Goal: Information Seeking & Learning: Learn about a topic

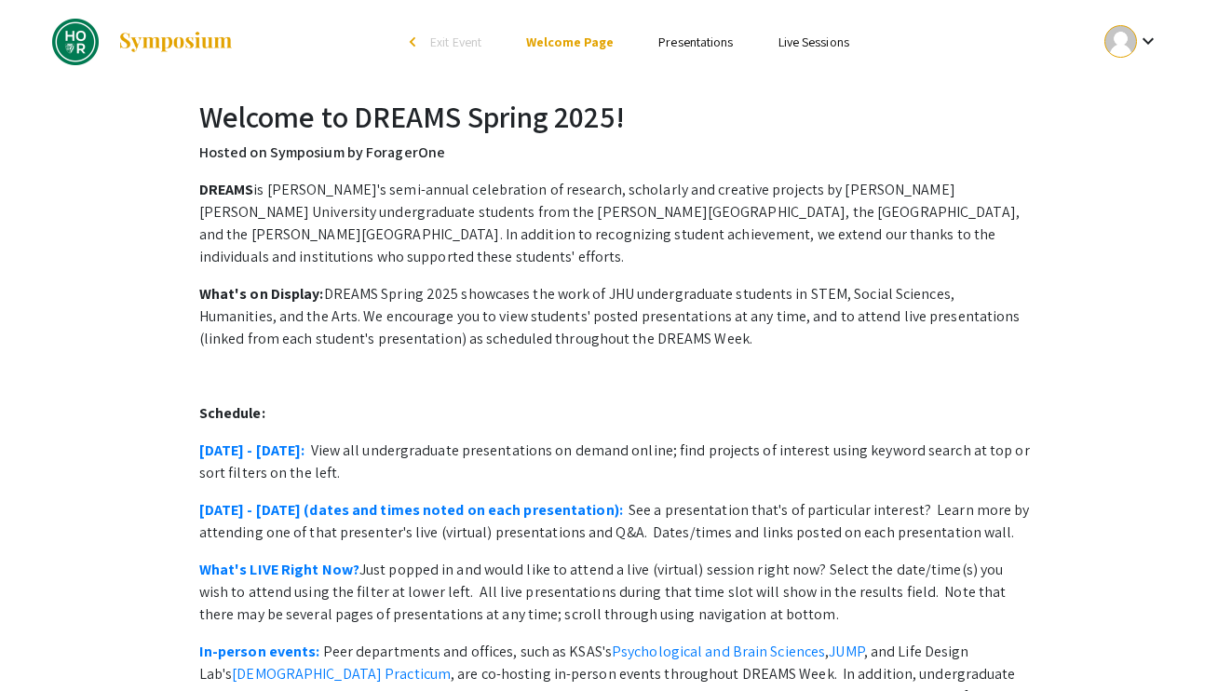
click at [684, 45] on link "Presentations" at bounding box center [695, 42] width 74 height 17
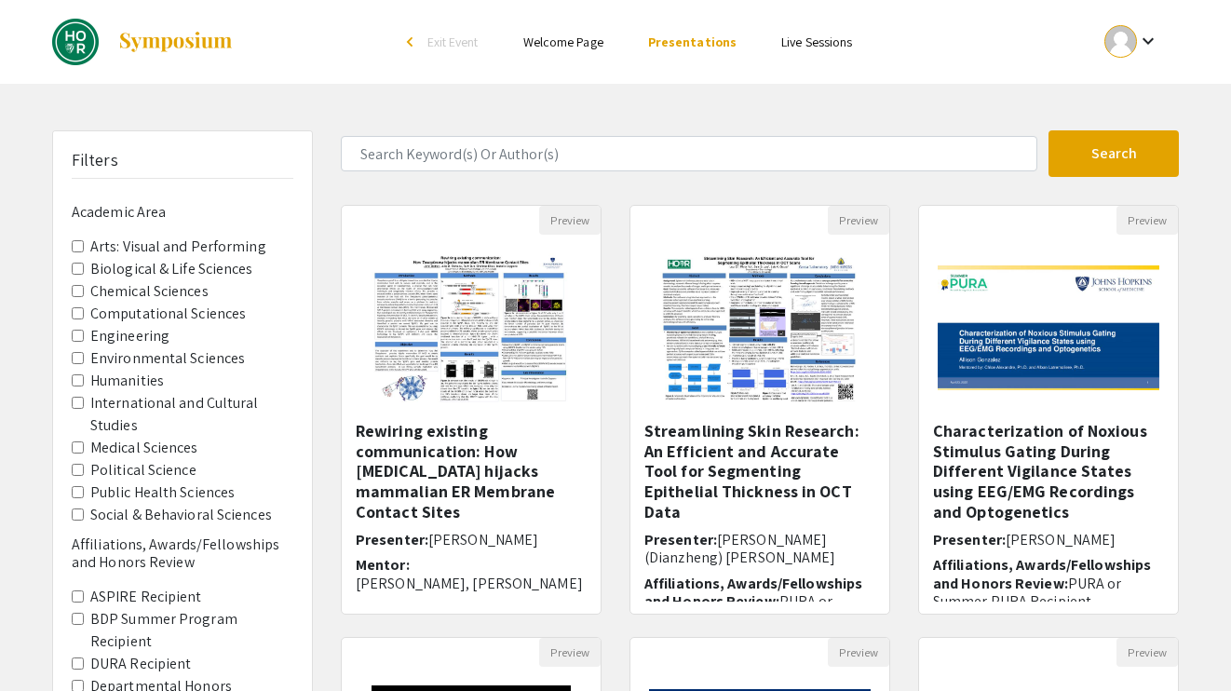
scroll to position [11, 0]
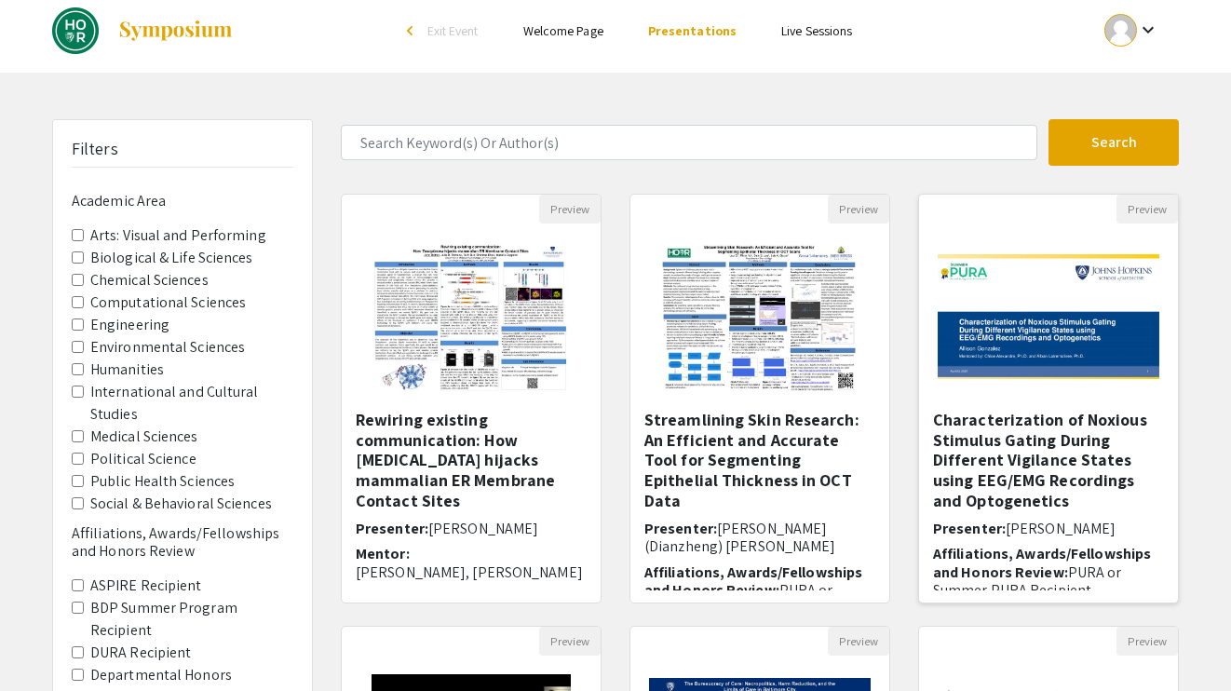
click at [1050, 352] on img "Open Presentation <p>Characterization of Noxious Stimulus Gating During Differe…" at bounding box center [1048, 317] width 259 height 162
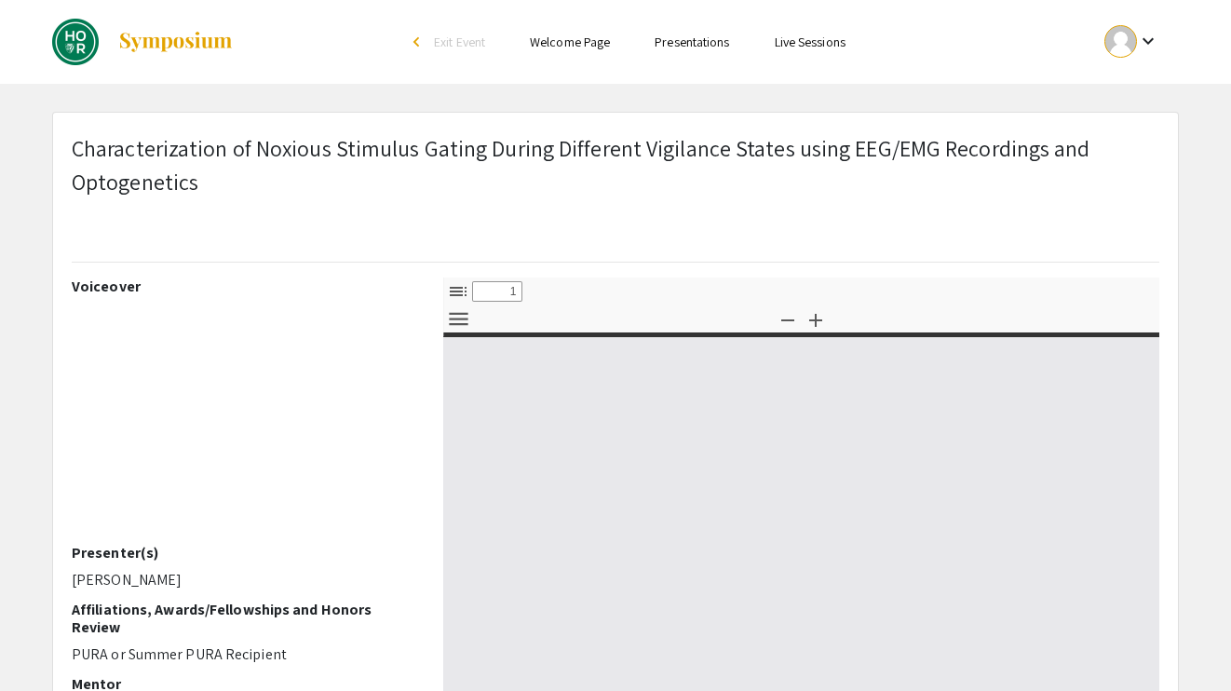
select select "custom"
type input "0"
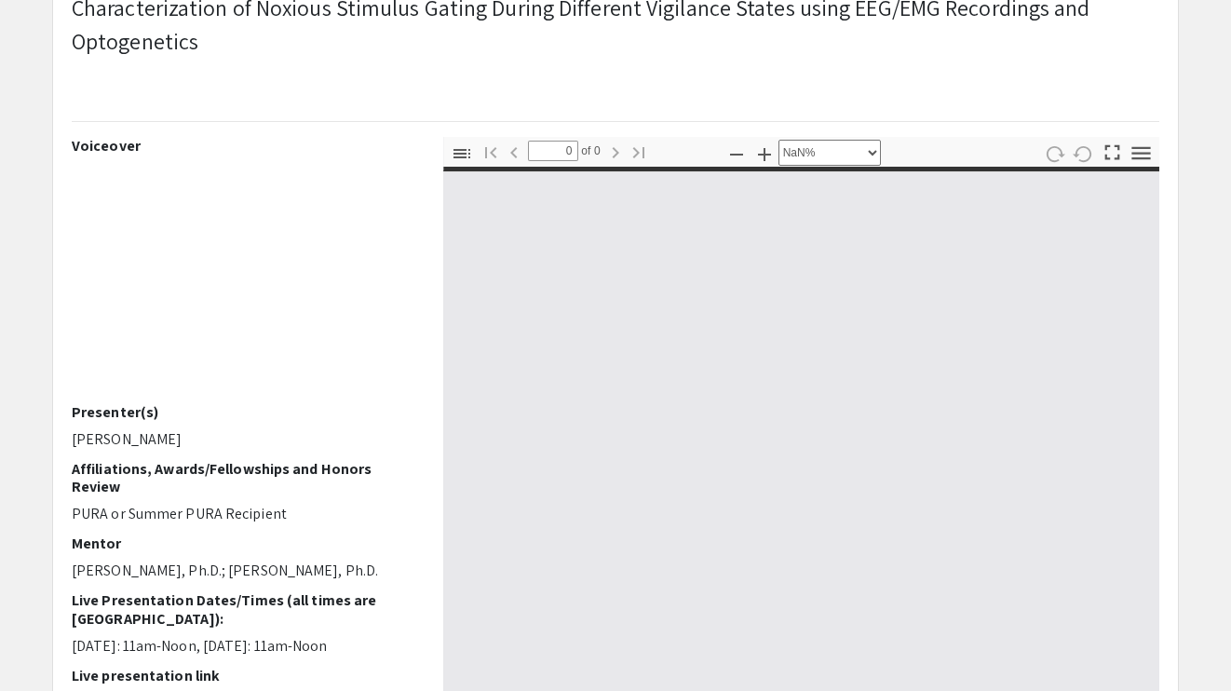
scroll to position [143, 0]
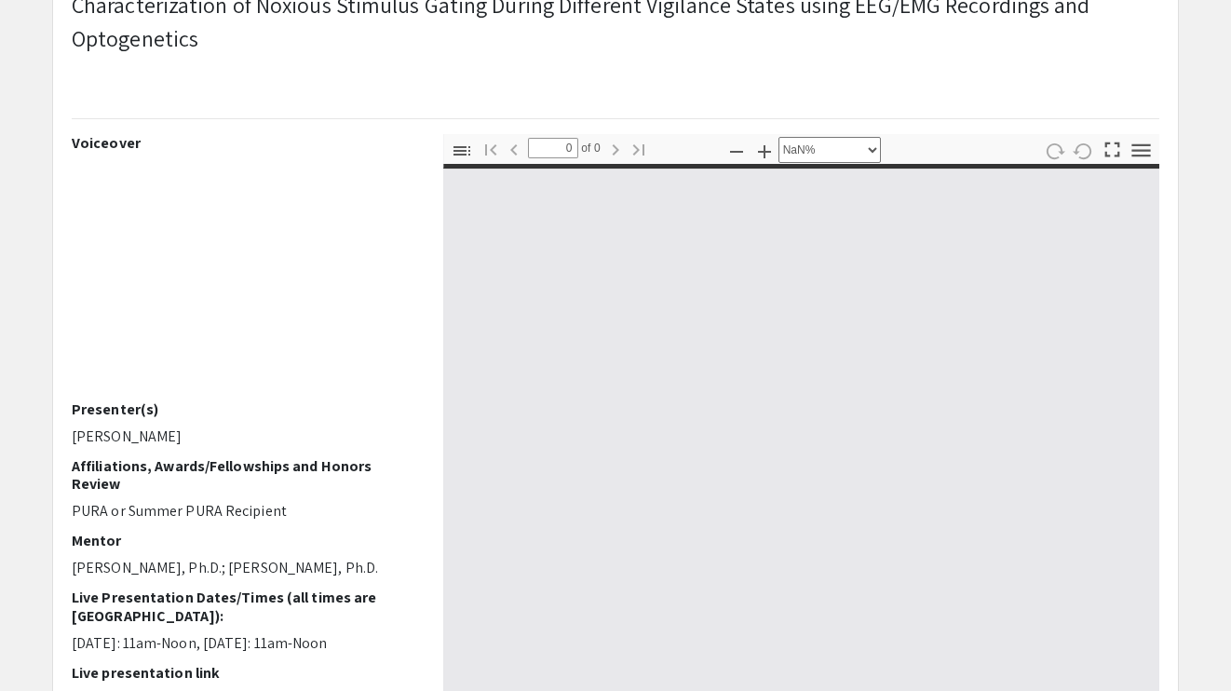
select select "auto"
type input "1"
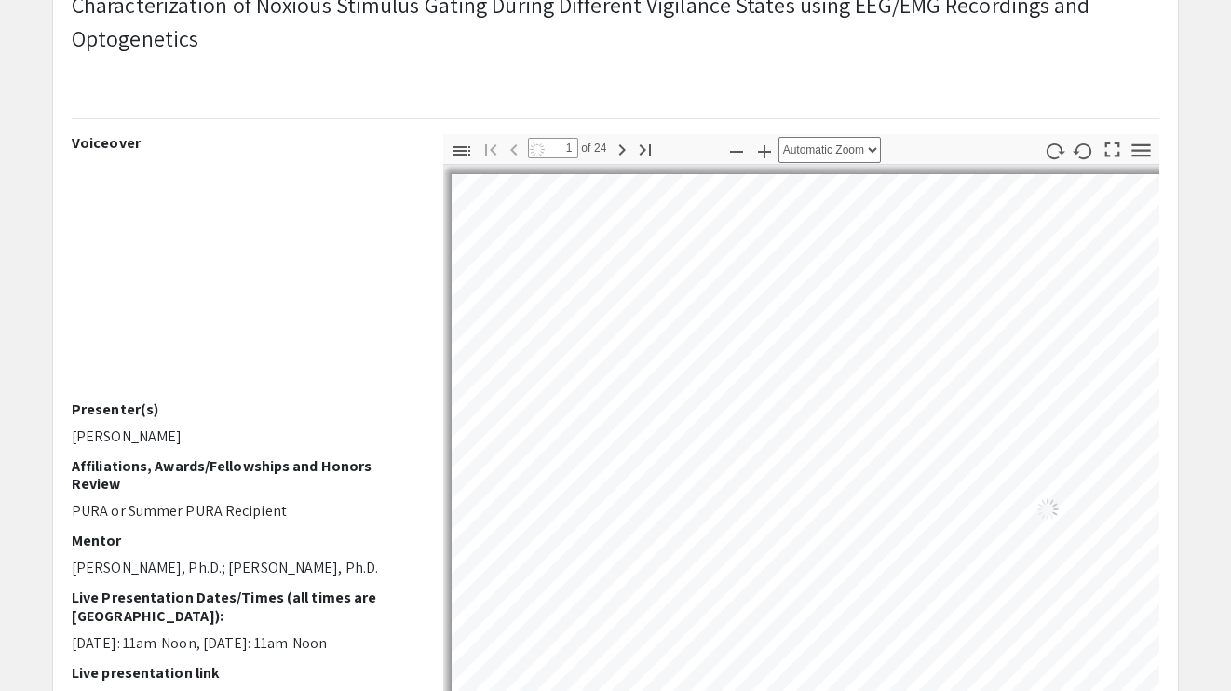
select select "auto"
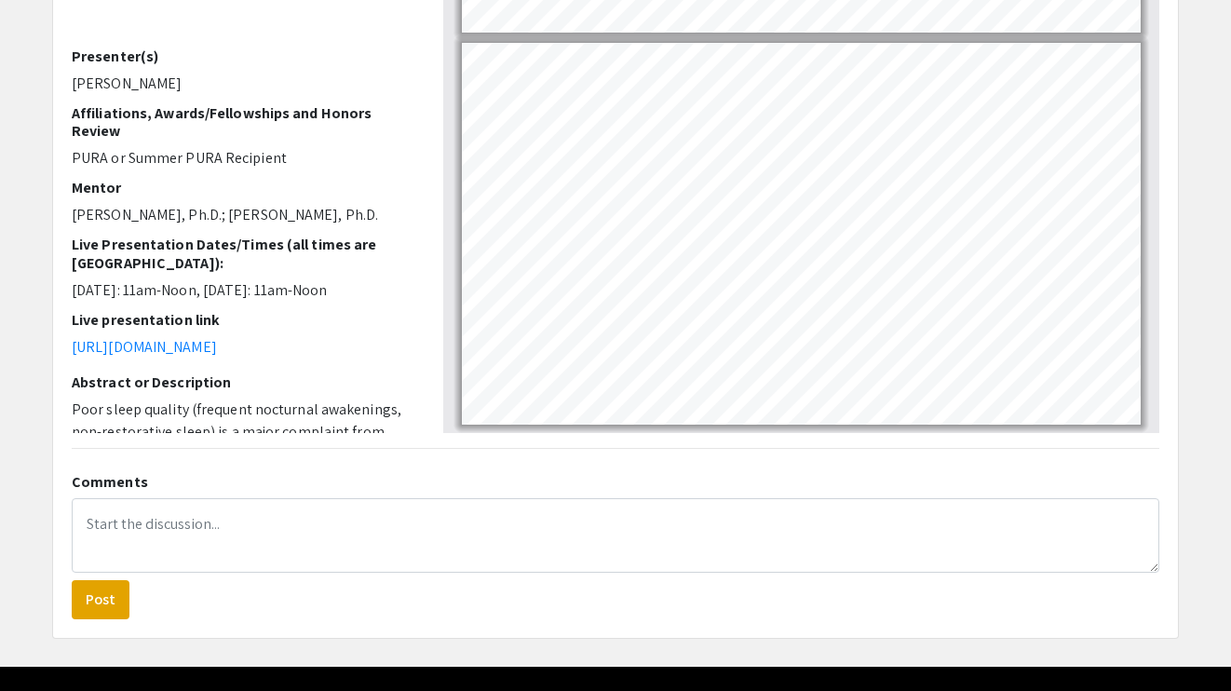
scroll to position [8684, 0]
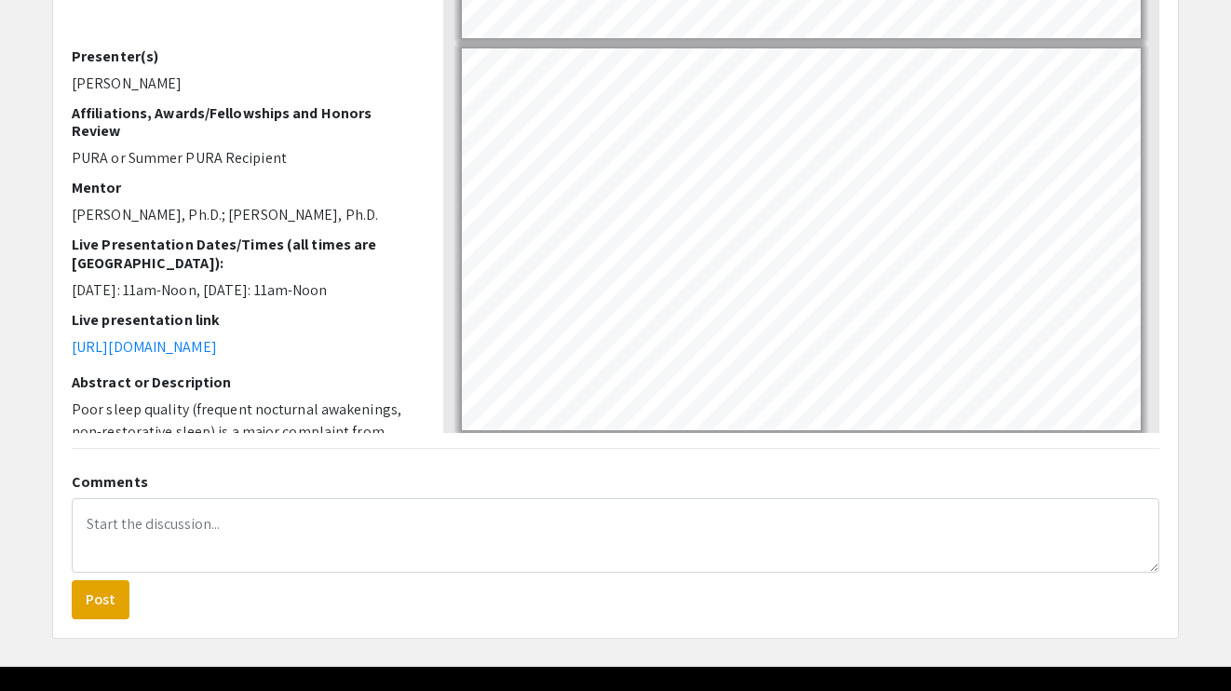
type input "15"
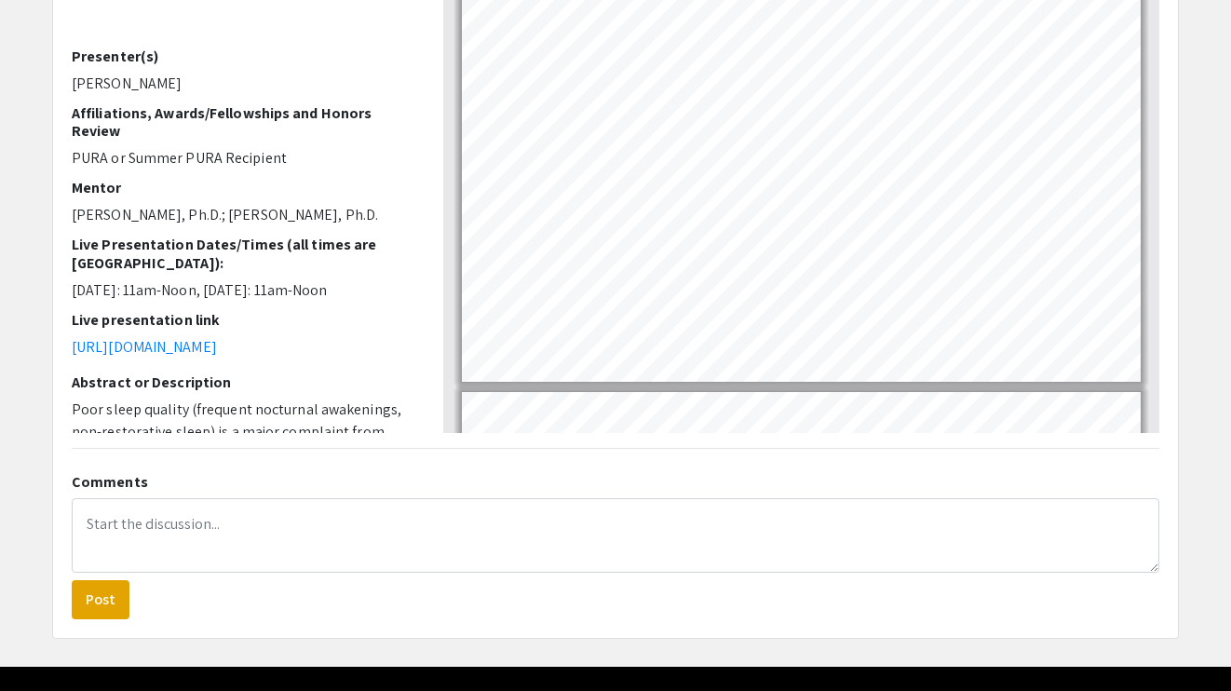
scroll to position [0, 0]
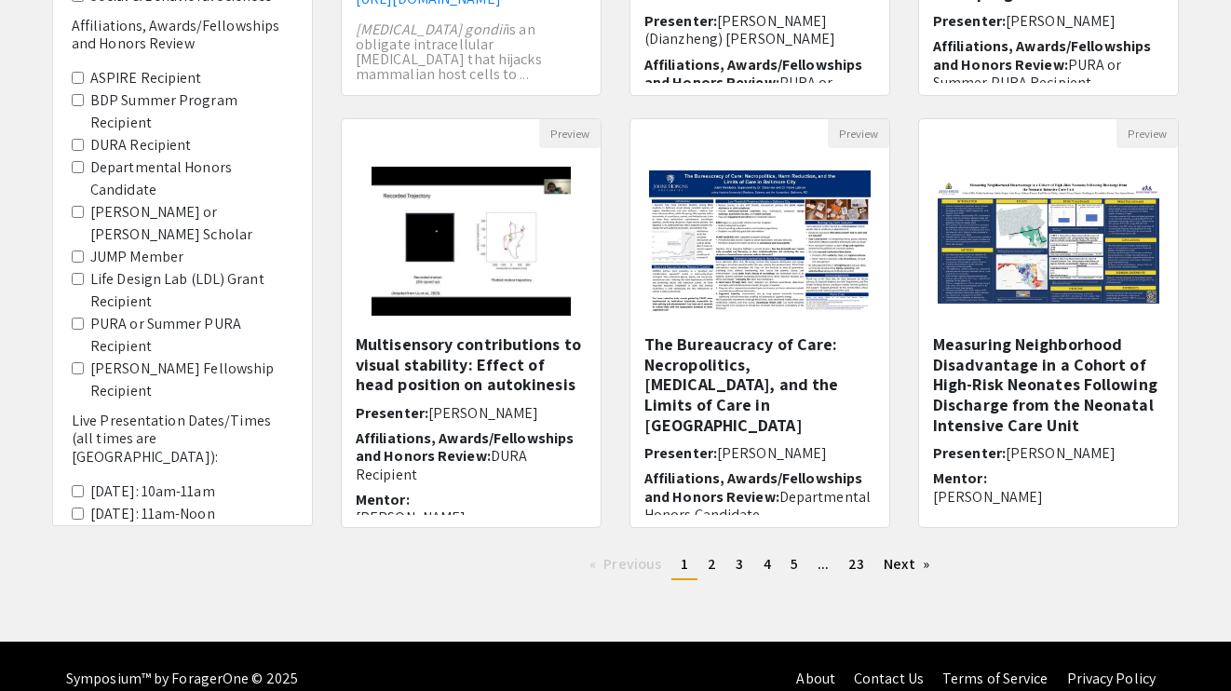
scroll to position [544, 0]
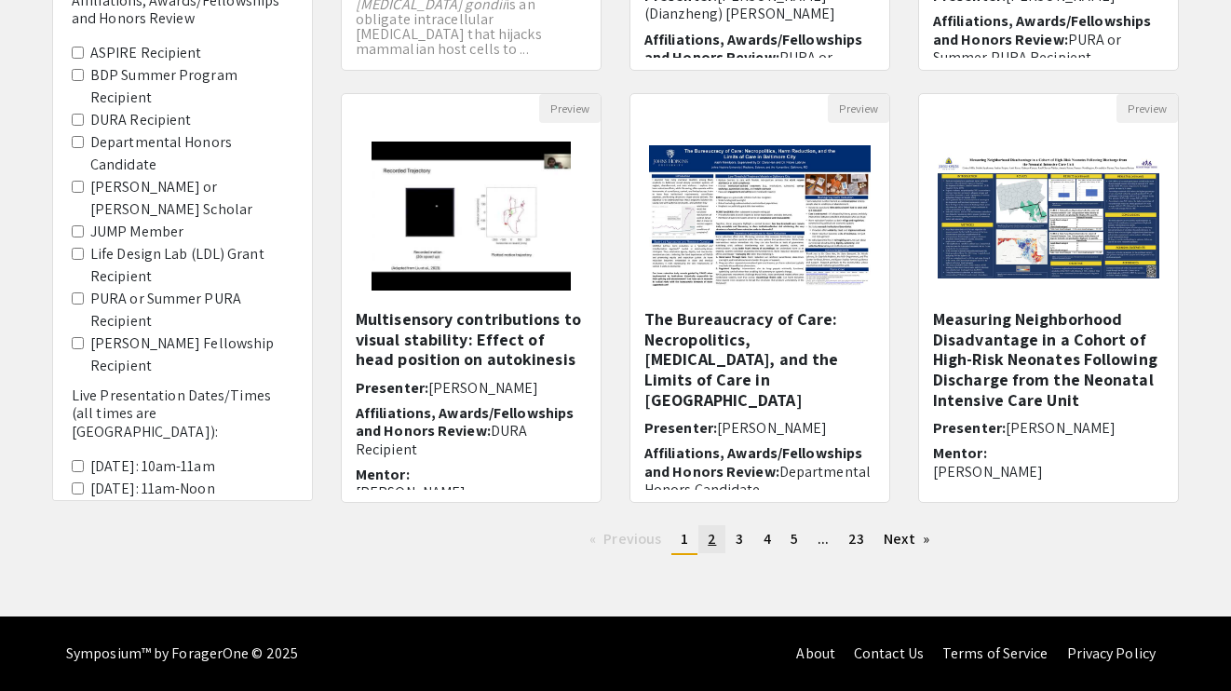
click at [707, 539] on span "2" at bounding box center [711, 539] width 8 height 20
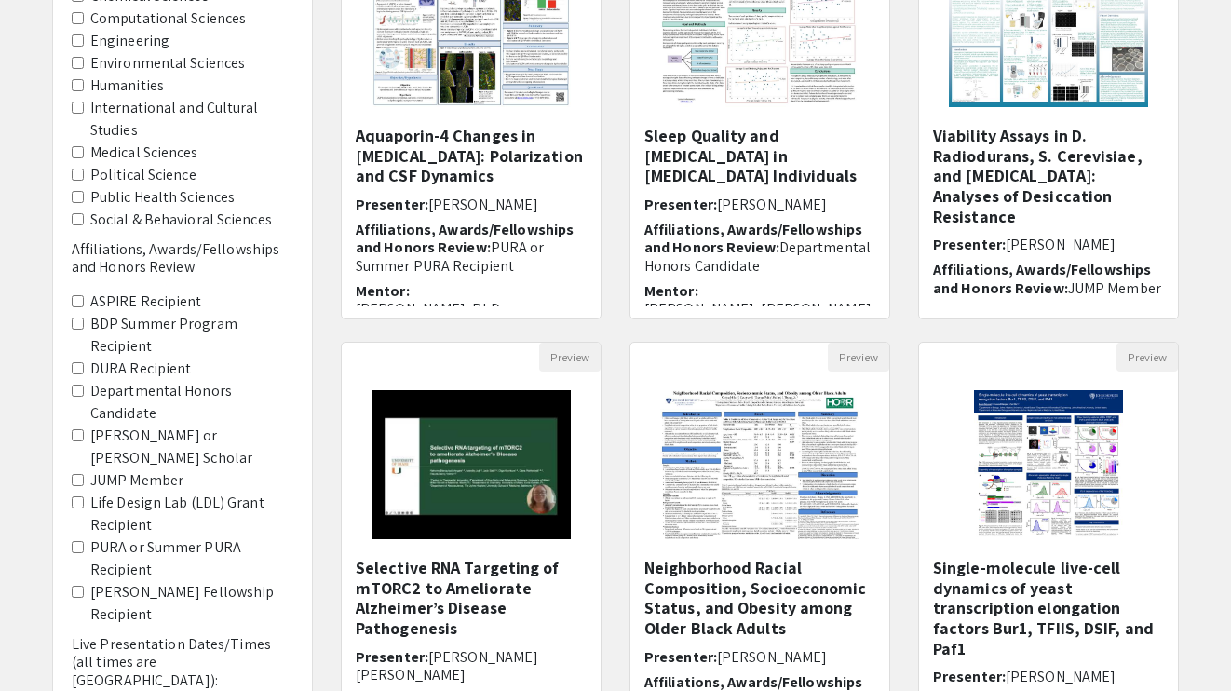
scroll to position [544, 0]
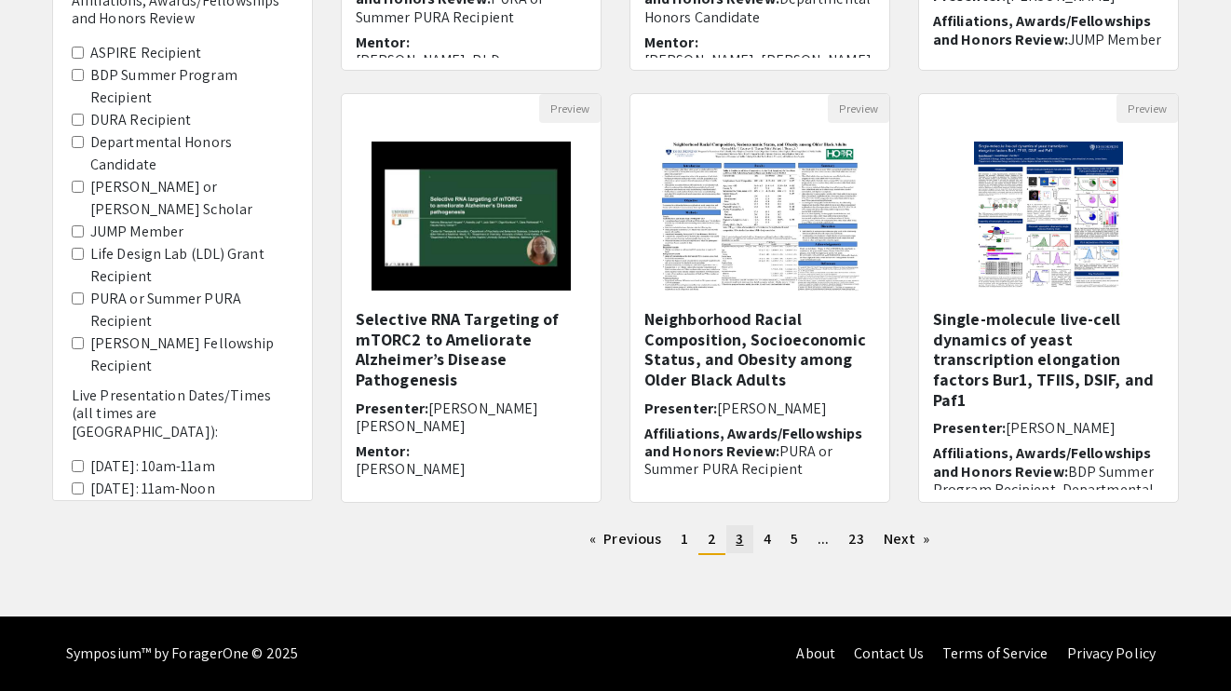
click at [735, 544] on span "3" at bounding box center [738, 539] width 7 height 20
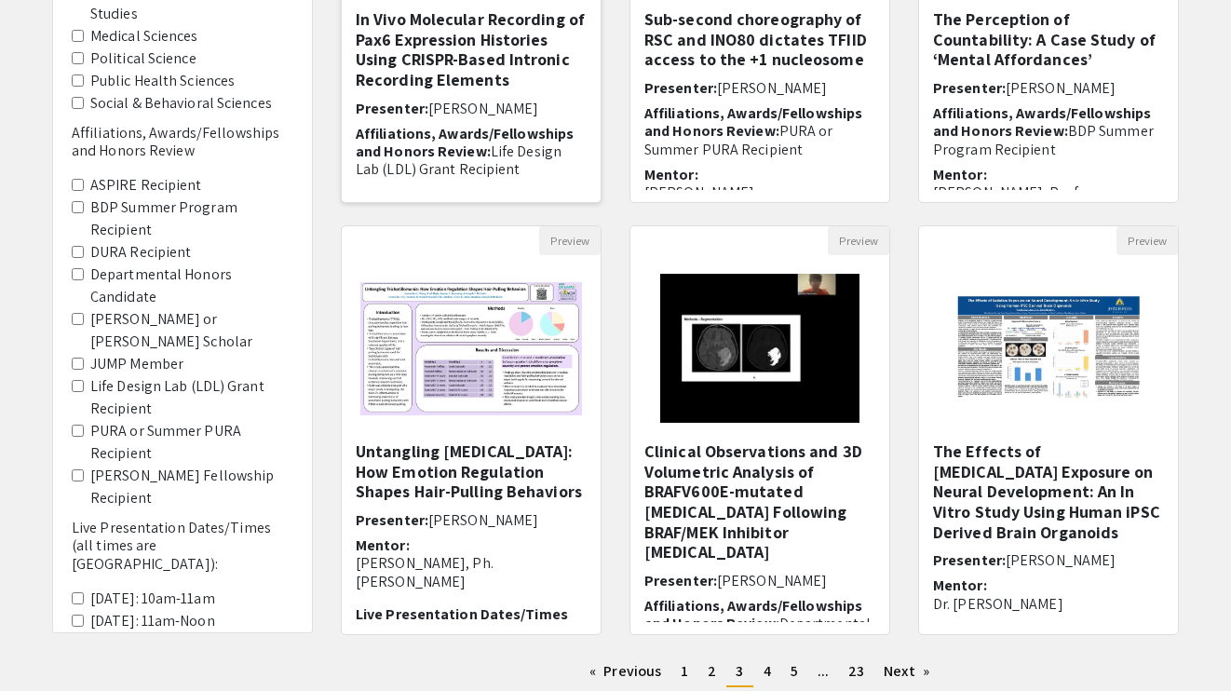
scroll to position [544, 0]
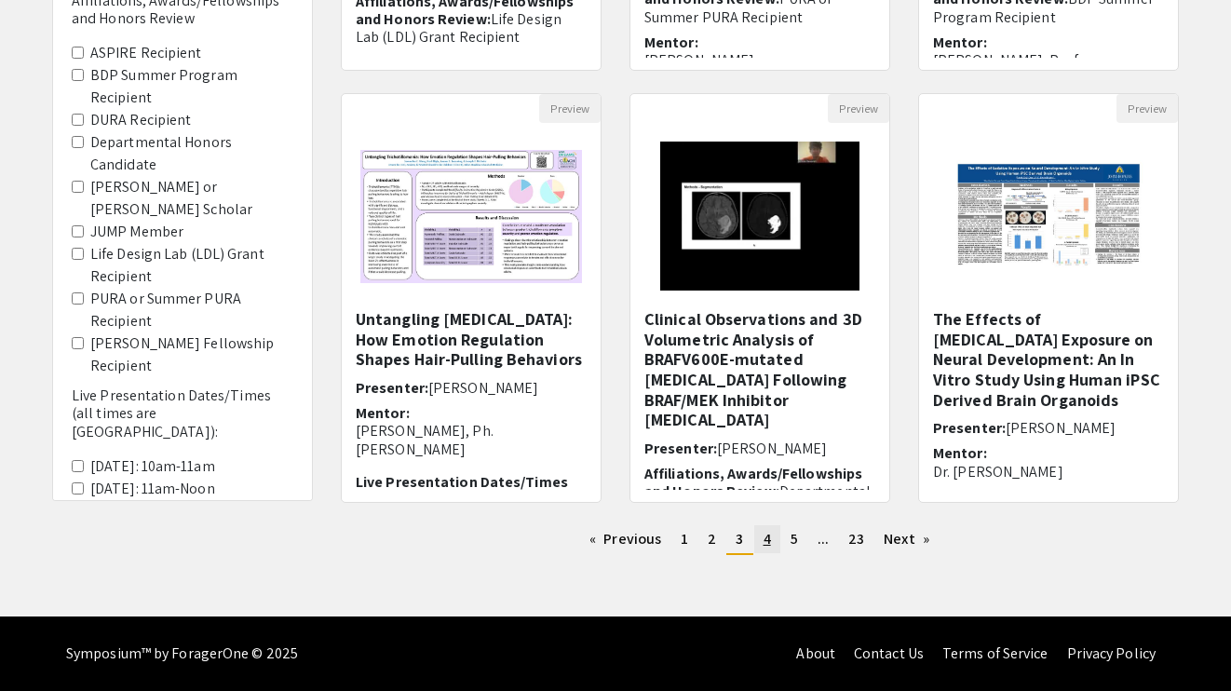
click at [766, 536] on span "4" at bounding box center [766, 539] width 7 height 20
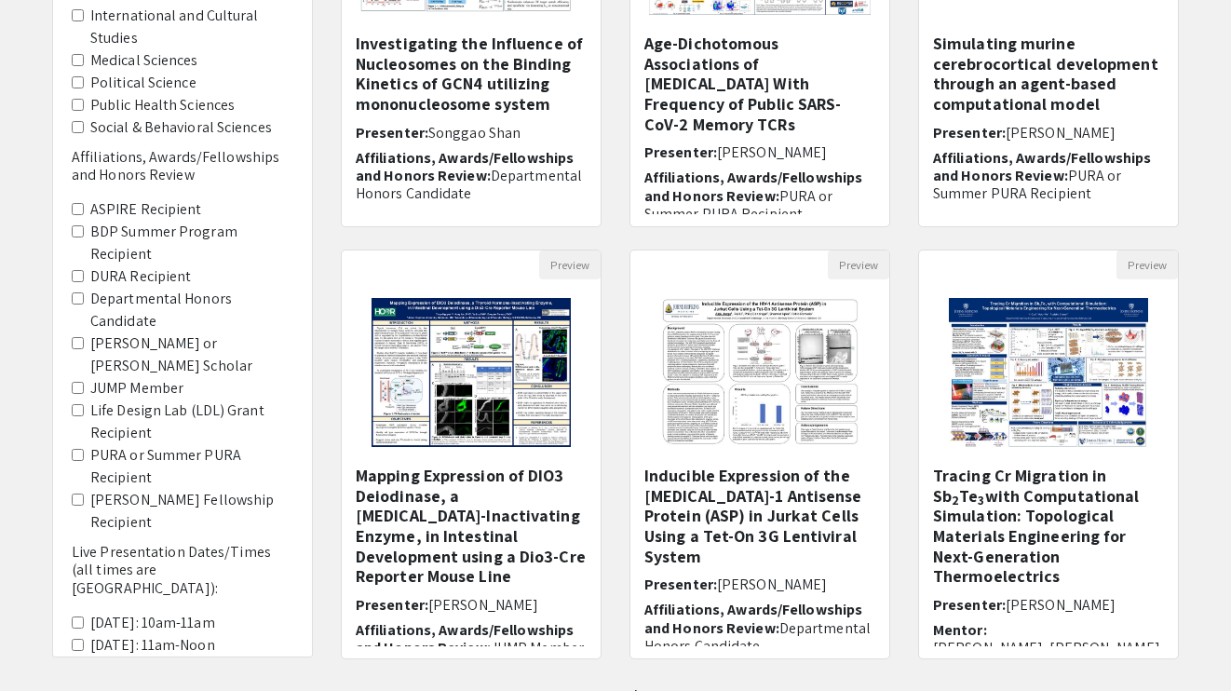
scroll to position [544, 0]
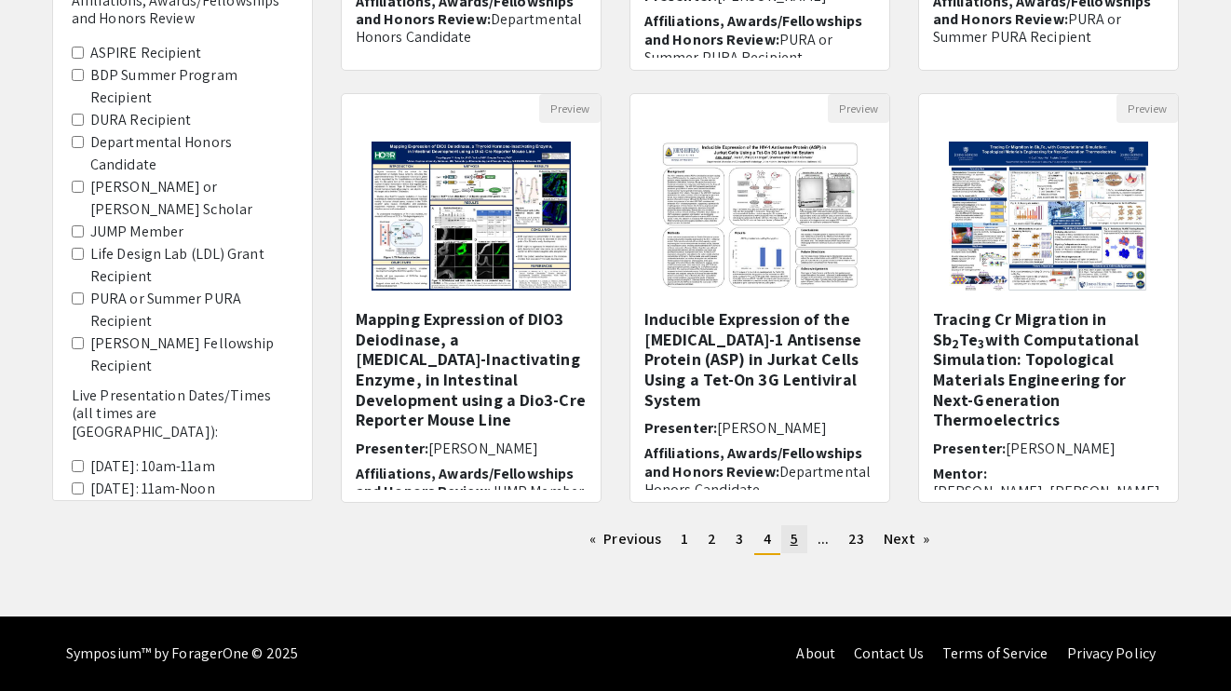
click at [791, 545] on span "5" at bounding box center [793, 539] width 7 height 20
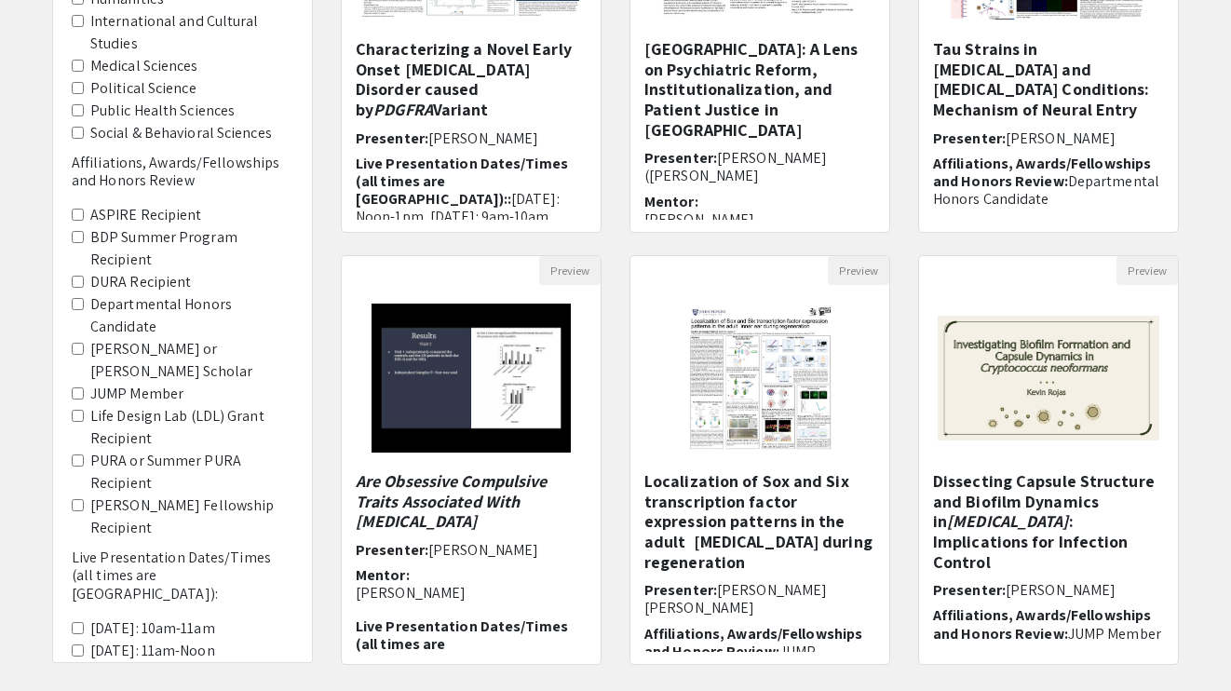
scroll to position [468, 0]
